Goal: Information Seeking & Learning: Check status

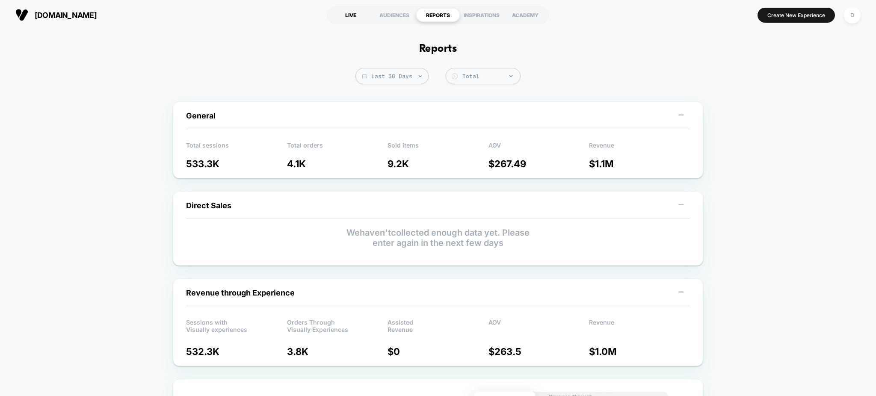
click at [349, 17] on div "LIVE" at bounding box center [351, 15] width 44 height 14
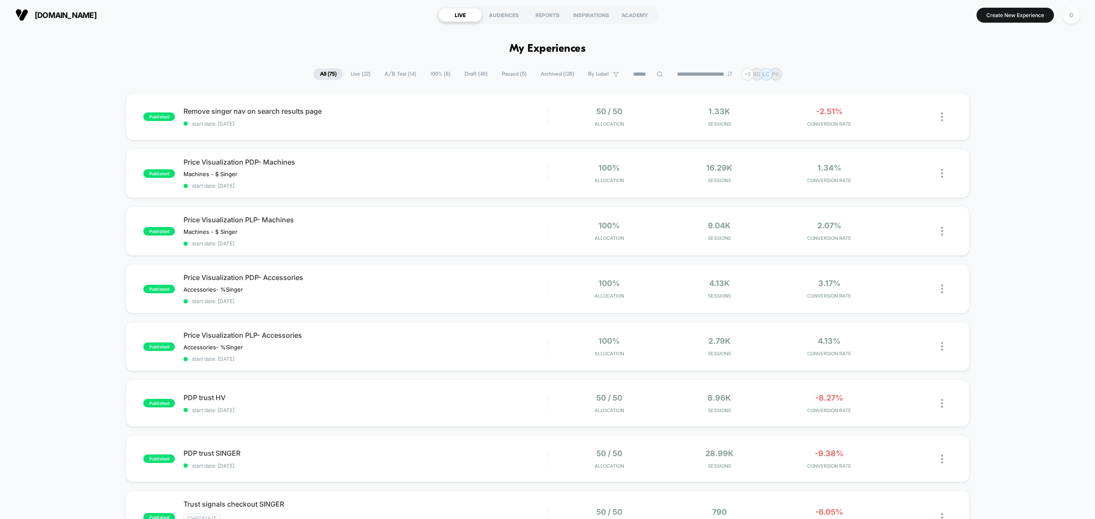
scroll to position [28, 0]
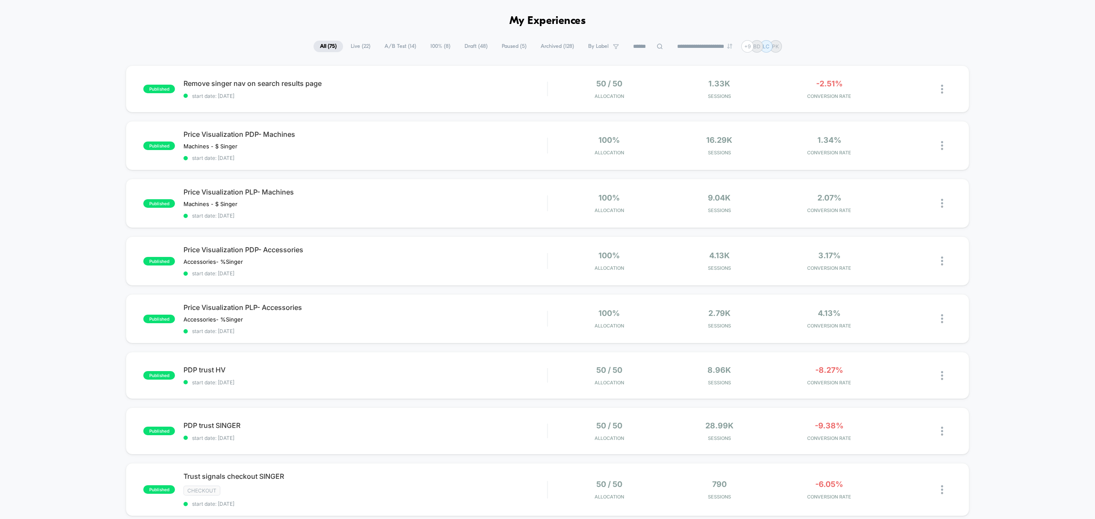
click at [435, 44] on span "100% ( 8 )" at bounding box center [440, 47] width 33 height 12
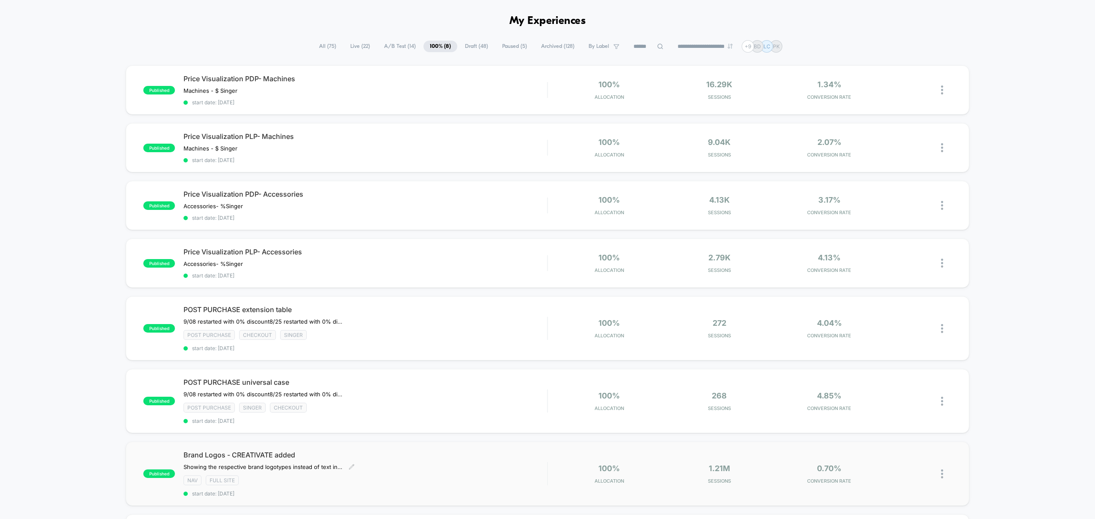
click at [403, 395] on div "NAV Full site" at bounding box center [364, 480] width 363 height 10
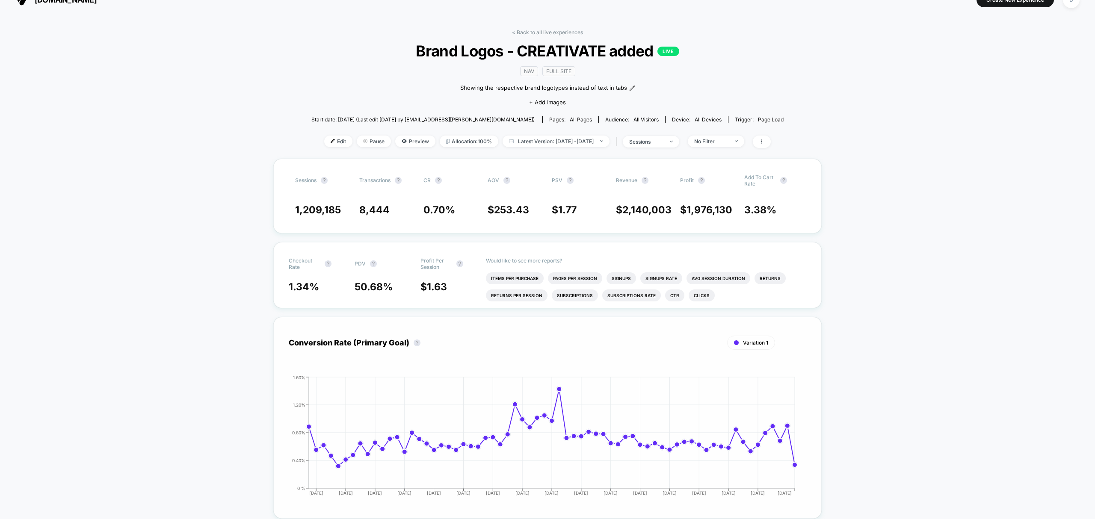
scroll to position [19, 0]
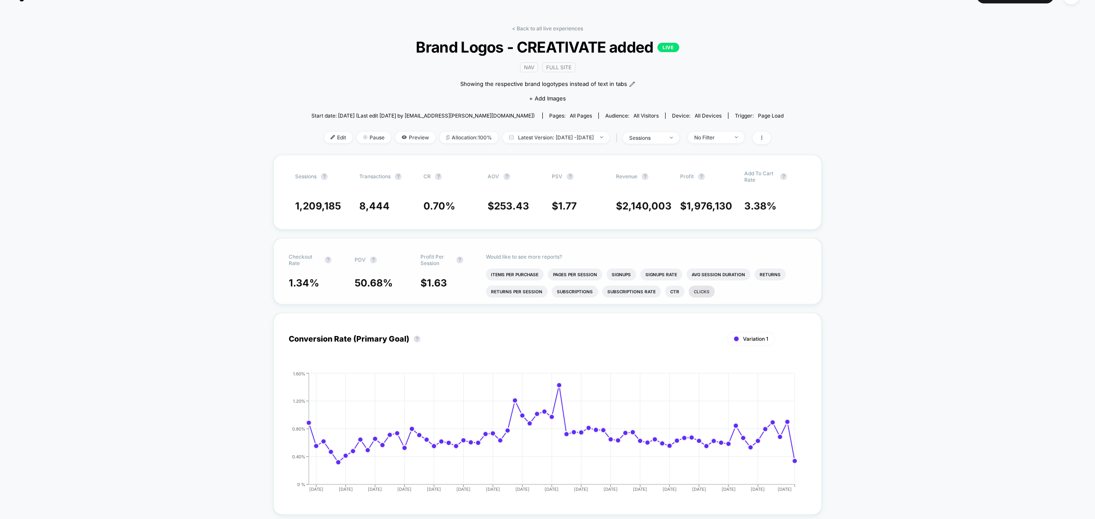
click at [701, 290] on li "Clicks" at bounding box center [701, 292] width 26 height 12
